Goal: Check status: Check status

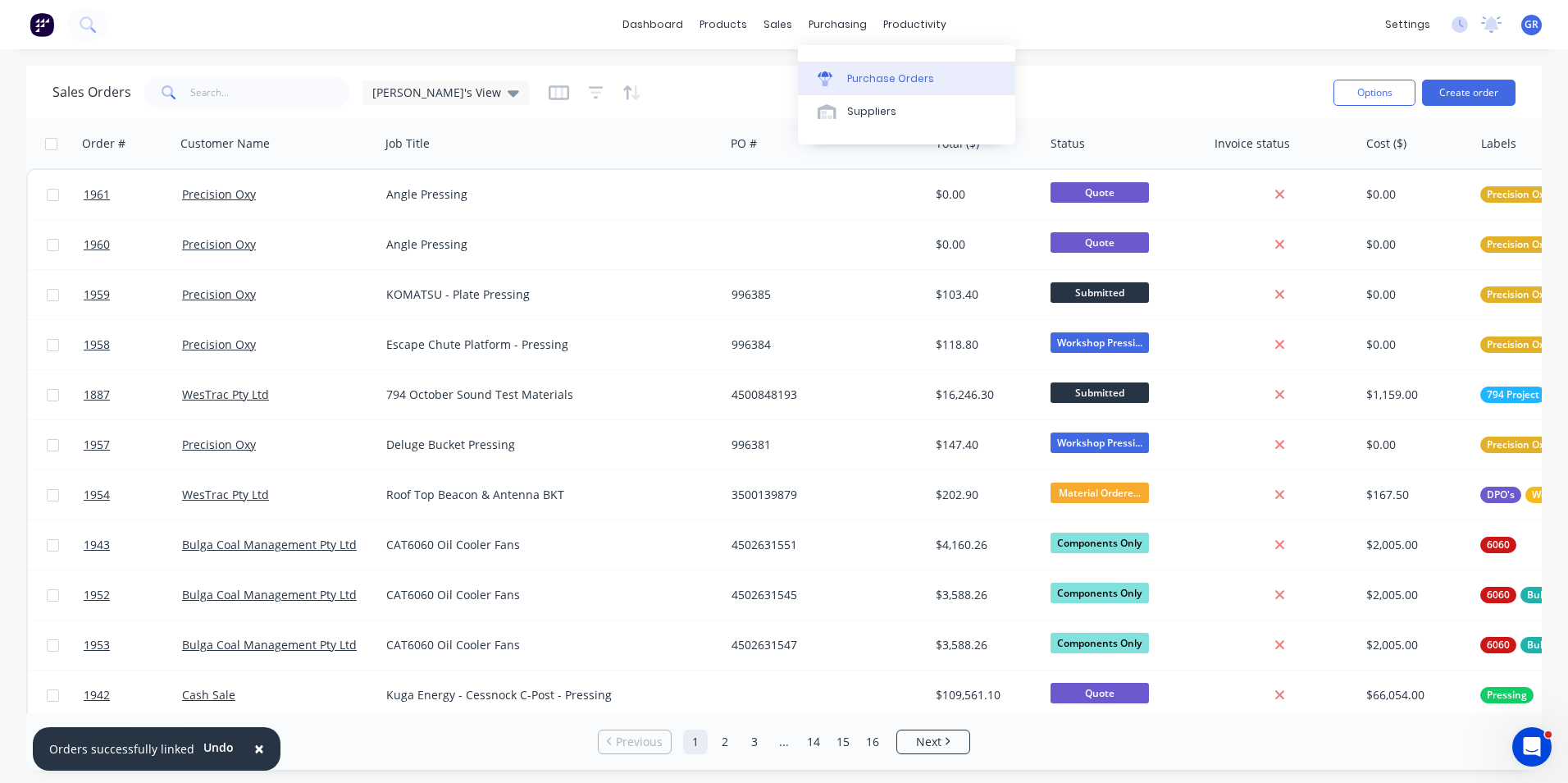
click at [864, 74] on div "Purchase Orders" at bounding box center [891, 78] width 87 height 15
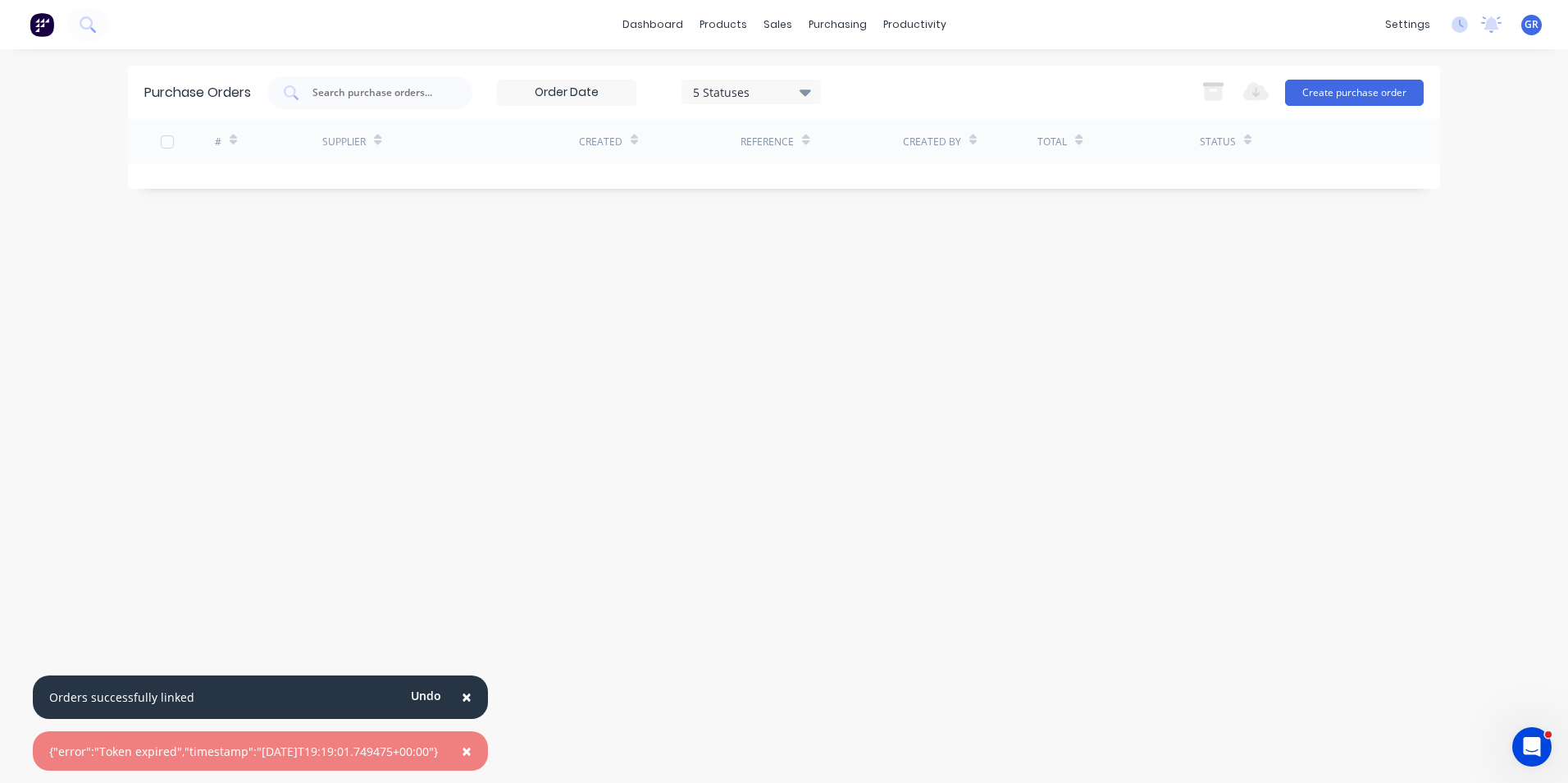
click at [472, 754] on span "×" at bounding box center [467, 751] width 10 height 23
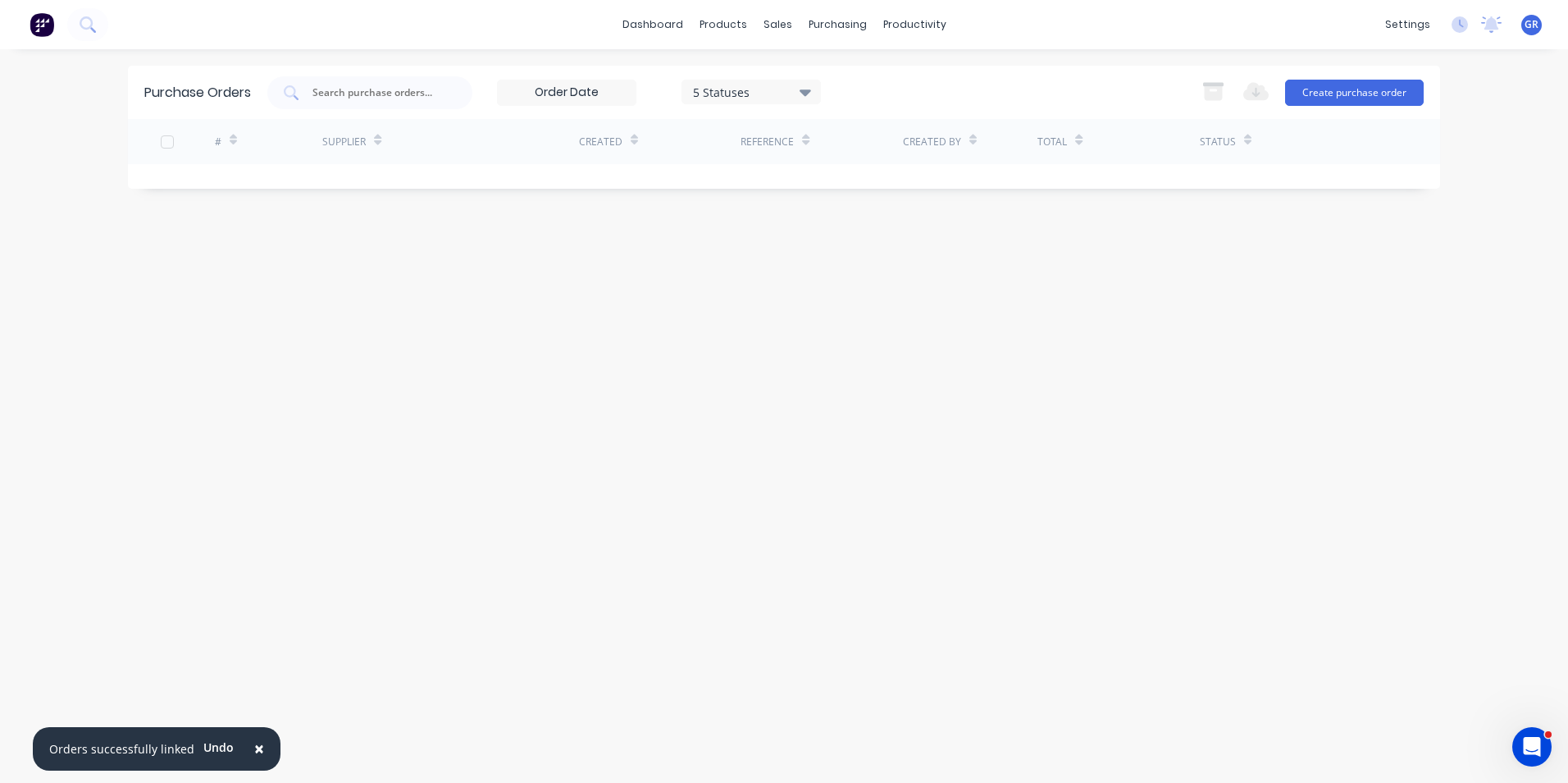
click at [256, 746] on span "×" at bounding box center [259, 749] width 10 height 23
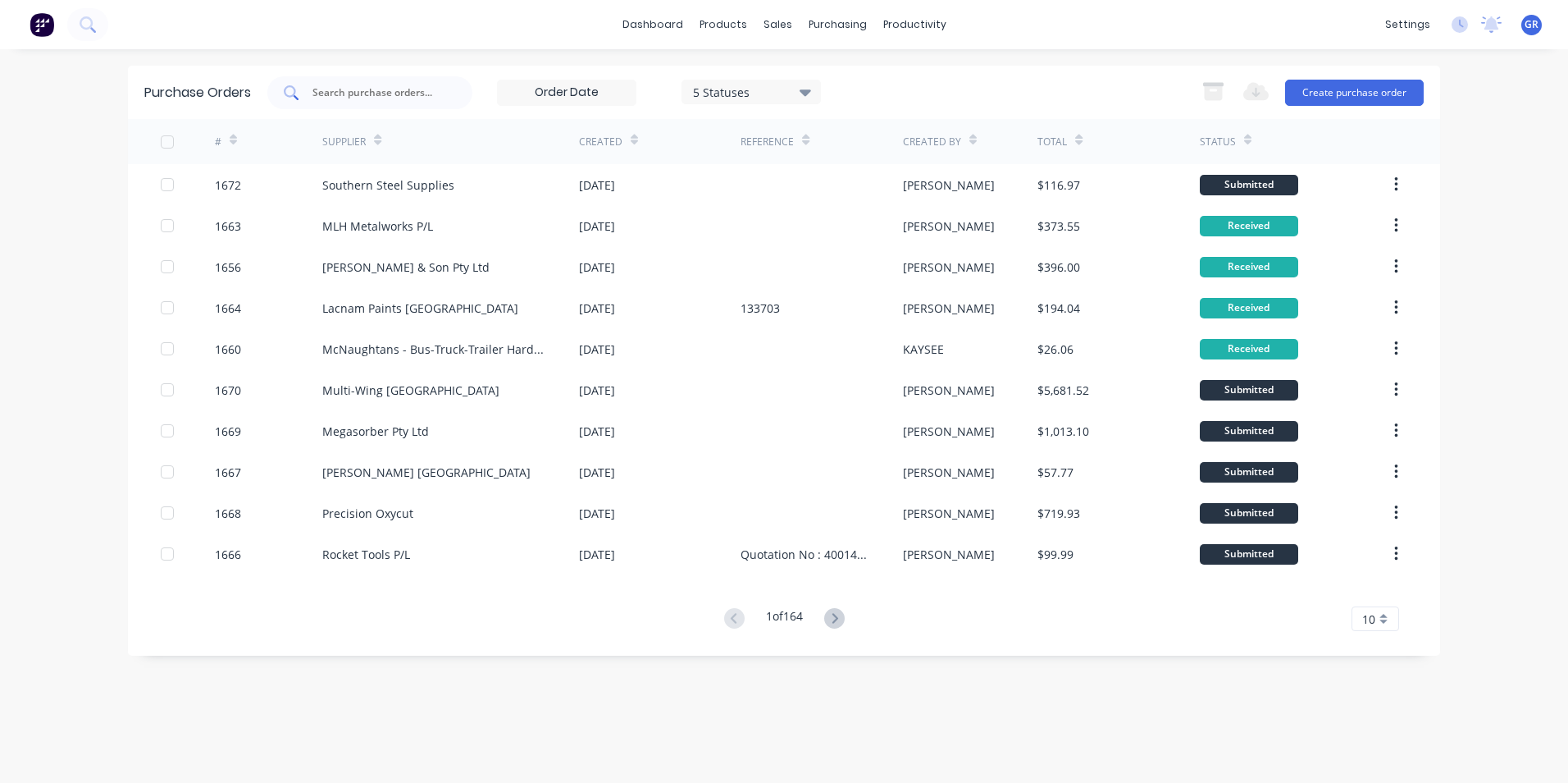
click at [373, 92] on input "text" at bounding box center [379, 93] width 136 height 17
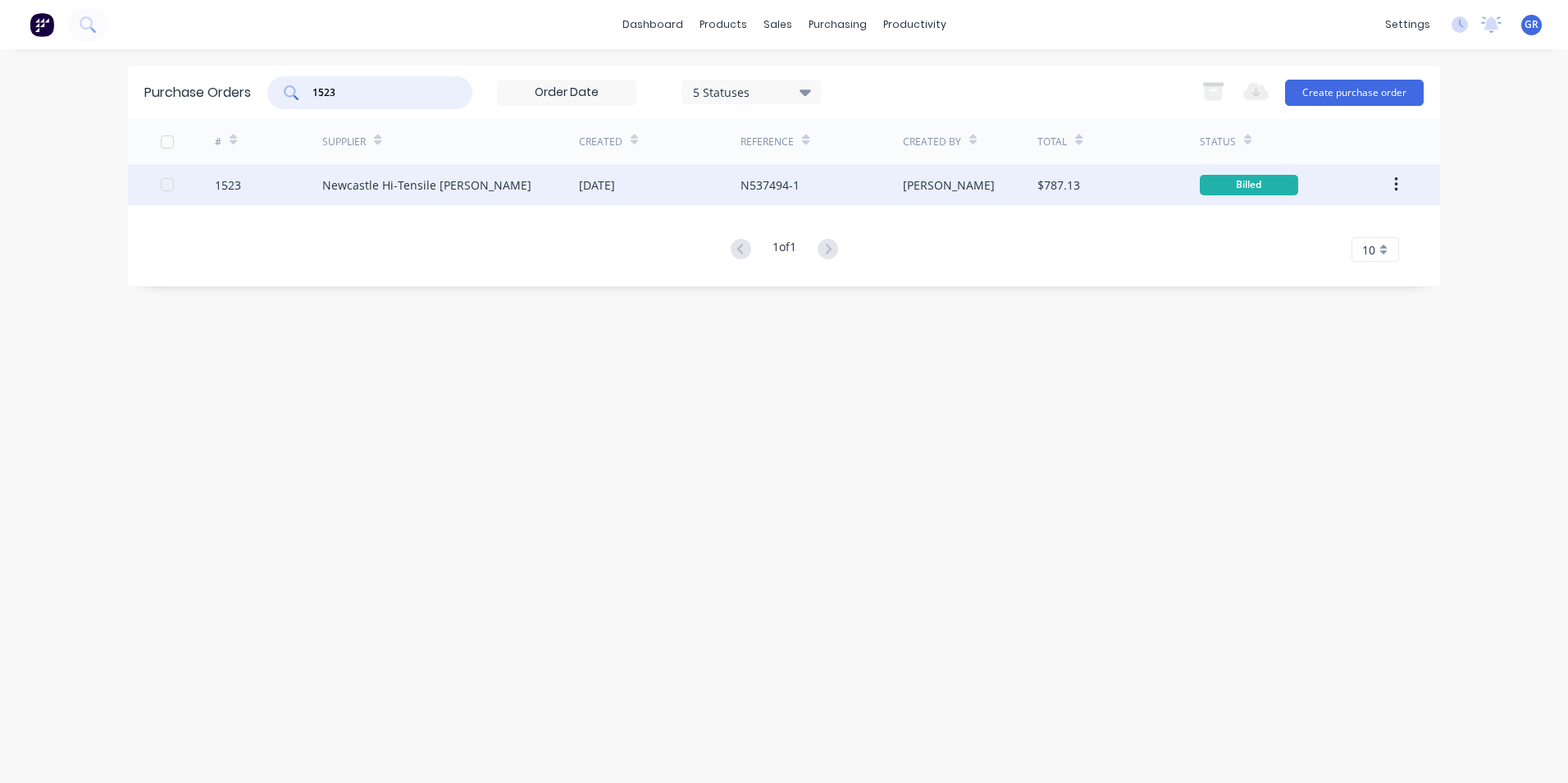
type input "1523"
click at [229, 182] on div "1523" at bounding box center [228, 185] width 26 height 18
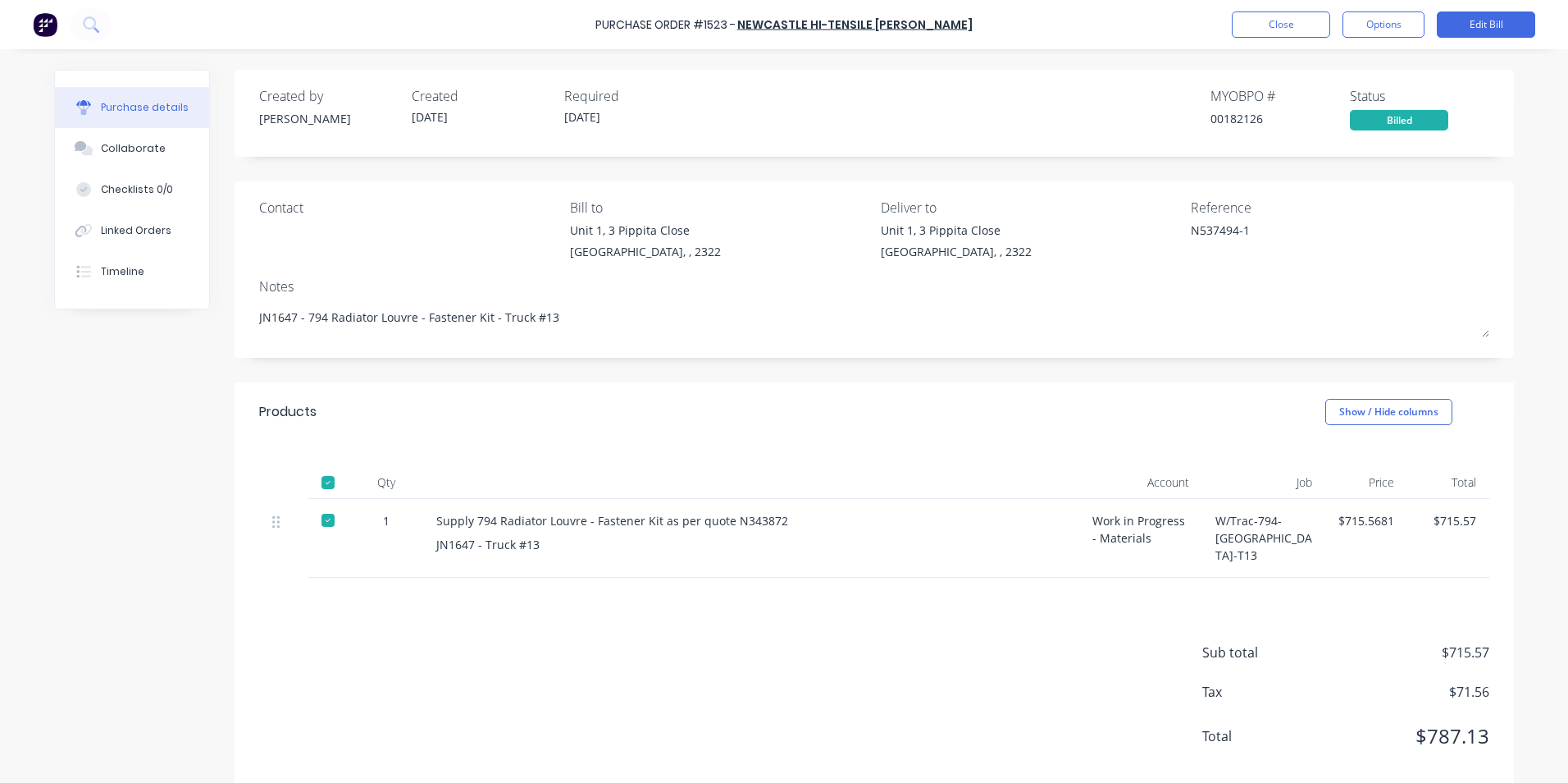
type textarea "x"
drag, startPoint x: 724, startPoint y: 522, endPoint x: 770, endPoint y: 522, distance: 46.0
click at [770, 522] on div "Supply 794 Radiator Louvre - Fastener Kit as per quote N343872" at bounding box center [750, 521] width 630 height 18
click at [138, 149] on div "Collaborate" at bounding box center [133, 148] width 65 height 15
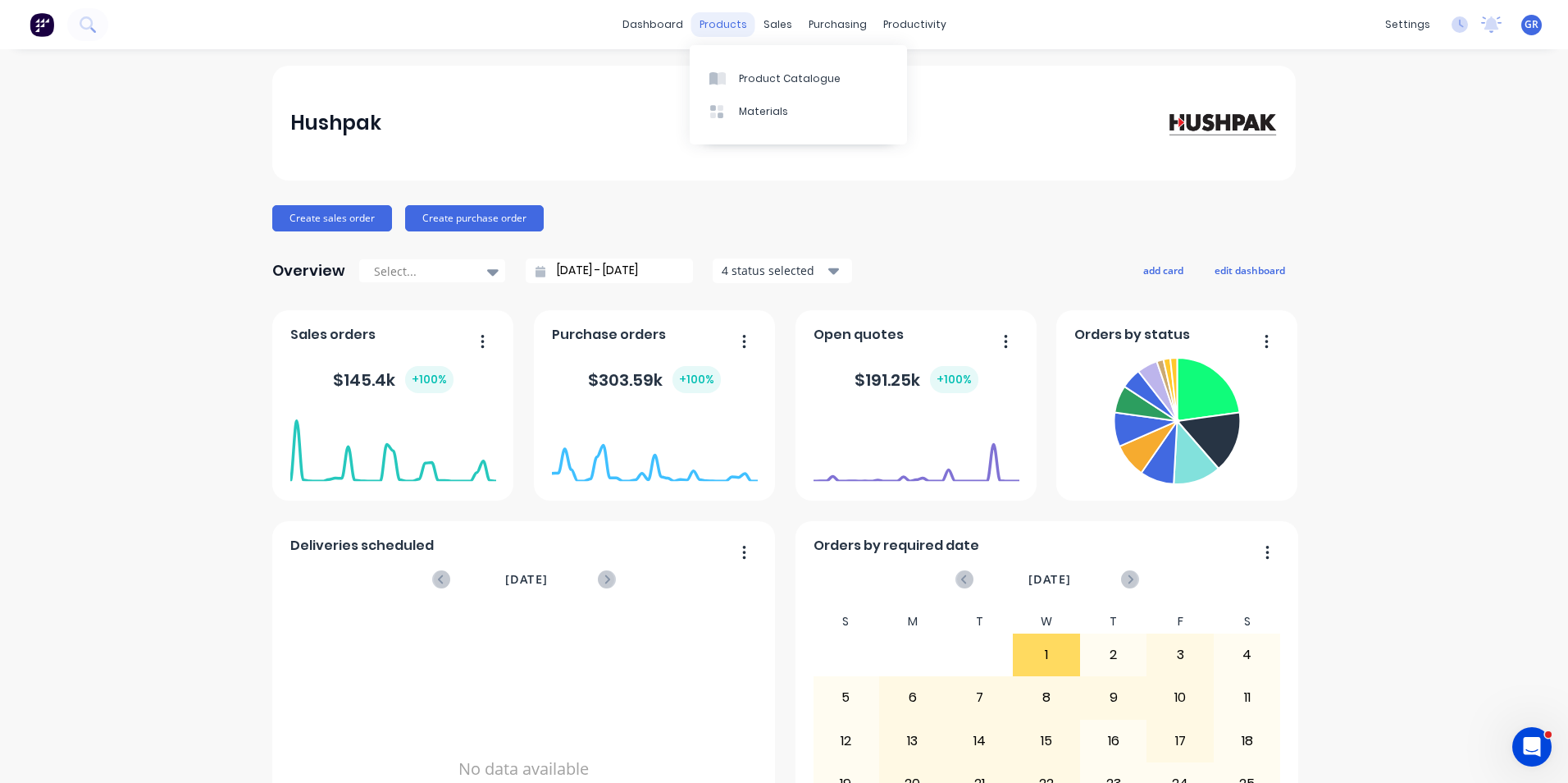
click at [715, 21] on div "products" at bounding box center [724, 24] width 64 height 24
click at [825, 79] on div "Sales Orders" at bounding box center [832, 78] width 67 height 15
